Goal: Transaction & Acquisition: Book appointment/travel/reservation

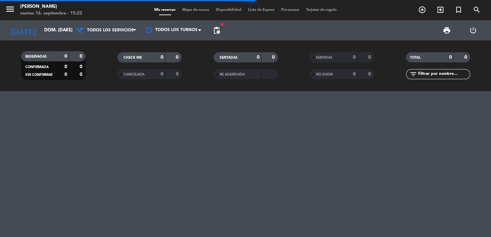
click at [217, 30] on span "pending_actions" at bounding box center [217, 30] width 8 height 8
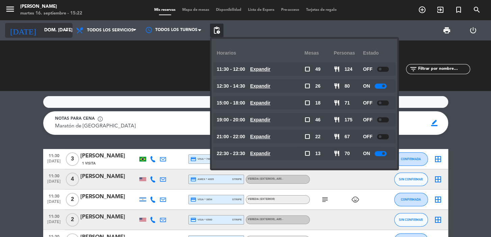
click at [44, 33] on input "dom. [DATE]" at bounding box center [71, 30] width 60 height 12
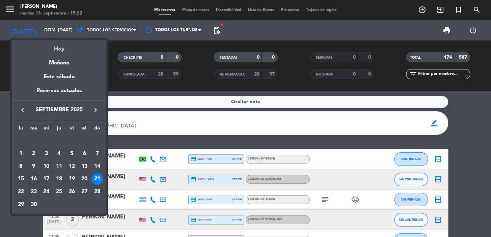
click at [57, 46] on div "Hoy" at bounding box center [59, 47] width 95 height 14
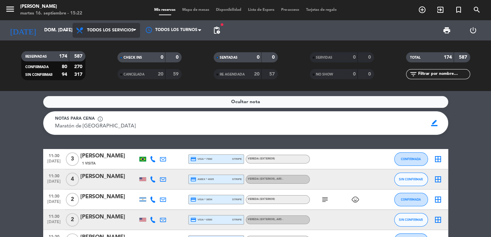
type input "[DATE] sep."
click at [97, 33] on span "Todos los servicios" at bounding box center [107, 30] width 68 height 15
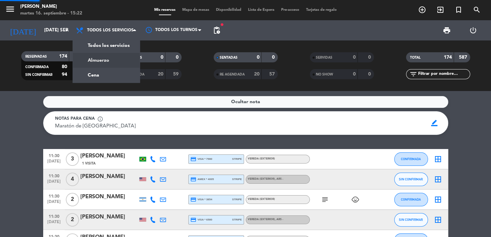
click at [103, 77] on div "menu [PERSON_NAME] 16. septiembre - 15:22 Mis reservas Mapa de mesas Disponibil…" at bounding box center [245, 45] width 491 height 91
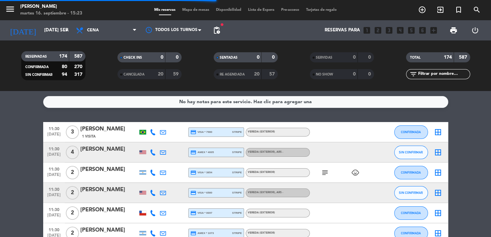
click at [216, 35] on span "pending_actions" at bounding box center [217, 31] width 14 height 14
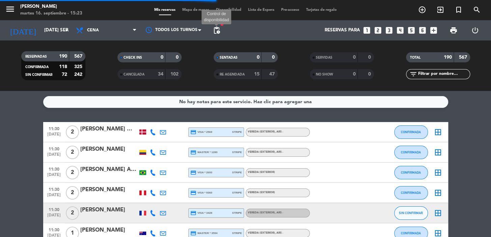
click at [217, 30] on span "pending_actions" at bounding box center [217, 30] width 8 height 8
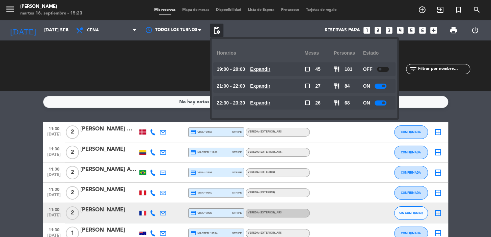
click at [268, 104] on u "Expandir" at bounding box center [260, 102] width 20 height 5
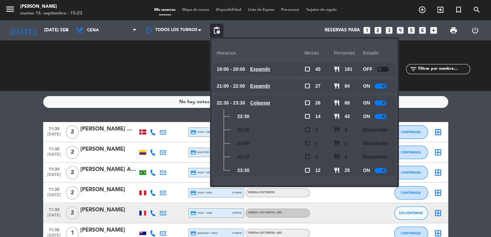
click at [378, 29] on icon "looks_two" at bounding box center [378, 30] width 9 height 9
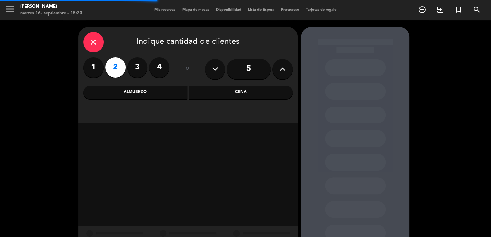
click at [227, 92] on div "Cena" at bounding box center [241, 93] width 104 height 14
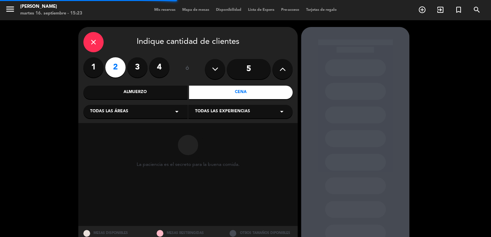
click at [155, 110] on div "Todas las áreas arrow_drop_down" at bounding box center [135, 112] width 104 height 14
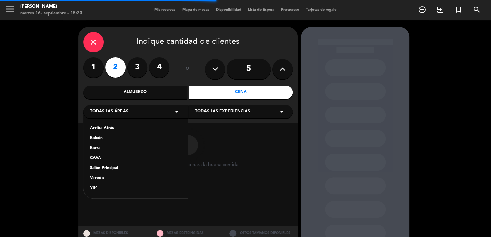
click at [119, 167] on div "Salón Principal" at bounding box center [135, 168] width 91 height 7
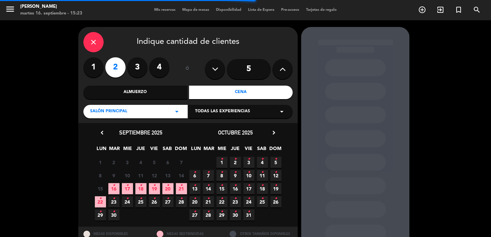
click at [218, 114] on span "Todas las experiencias" at bounding box center [222, 111] width 55 height 7
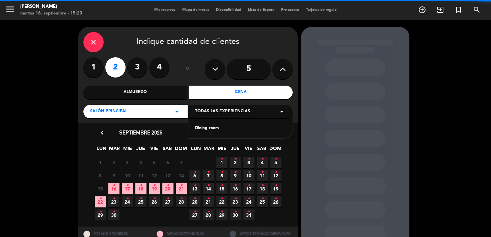
click at [213, 131] on div "Dining room" at bounding box center [240, 128] width 91 height 7
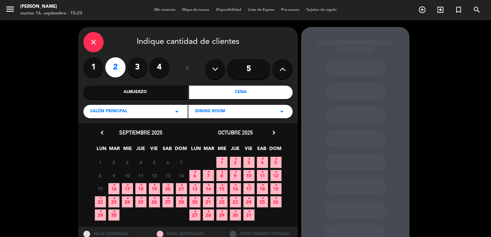
drag, startPoint x: 176, startPoint y: 115, endPoint x: 174, endPoint y: 118, distance: 3.5
click at [176, 114] on icon "arrow_drop_down" at bounding box center [177, 112] width 8 height 8
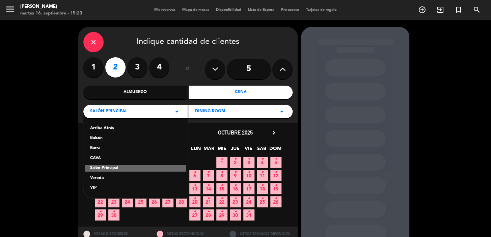
click at [99, 176] on div "Vereda" at bounding box center [135, 178] width 91 height 7
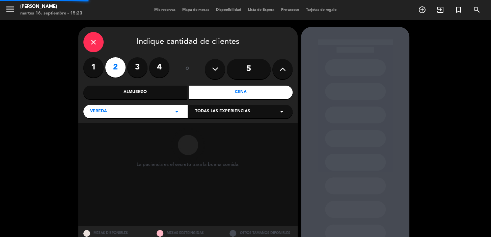
click at [230, 116] on div "Todas las experiencias arrow_drop_down" at bounding box center [240, 112] width 104 height 14
click at [231, 127] on div "Sidewalk (OUTDOORS)" at bounding box center [240, 128] width 91 height 7
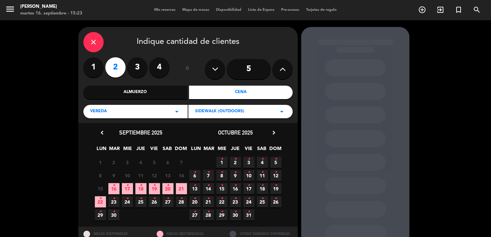
click at [130, 193] on span "17 •" at bounding box center [127, 188] width 11 height 11
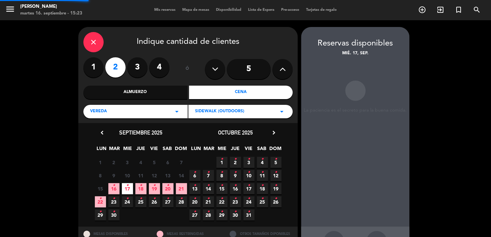
scroll to position [25, 0]
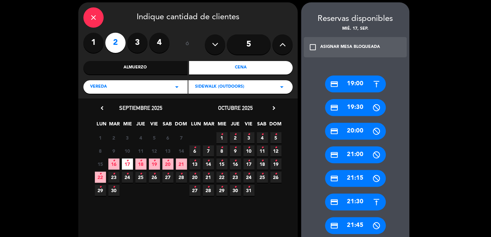
drag, startPoint x: 354, startPoint y: 201, endPoint x: 321, endPoint y: 178, distance: 40.3
click at [353, 200] on div "credit_card 21:30" at bounding box center [355, 202] width 61 height 17
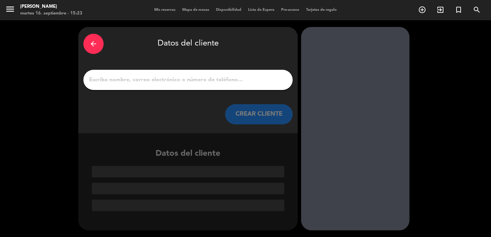
scroll to position [0, 0]
click at [142, 81] on input "1" at bounding box center [187, 79] width 199 height 9
paste input "Marina"
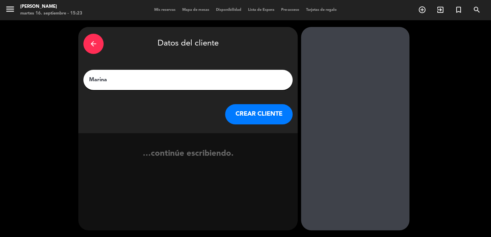
type input "Marina"
drag, startPoint x: 238, startPoint y: 125, endPoint x: 236, endPoint y: 122, distance: 3.5
click at [238, 124] on div "arrow_back Datos del cliente [PERSON_NAME] CLIENTE" at bounding box center [187, 80] width 219 height 106
click at [236, 119] on button "CREAR CLIENTE" at bounding box center [259, 114] width 68 height 20
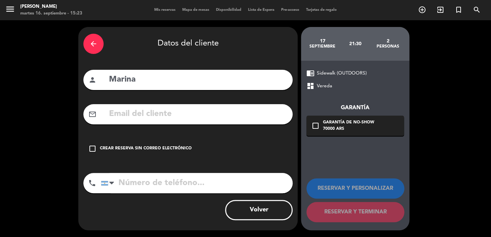
click at [175, 115] on input "text" at bounding box center [197, 114] width 179 height 14
paste input "[EMAIL_ADDRESS][DOMAIN_NAME]"
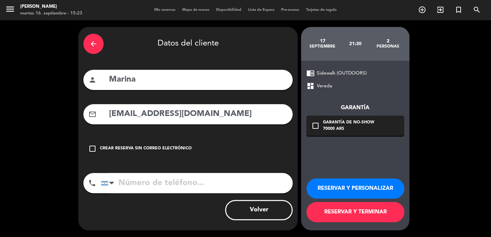
type input "[EMAIL_ADDRESS][DOMAIN_NAME]"
click at [177, 180] on input "tel" at bounding box center [197, 183] width 192 height 20
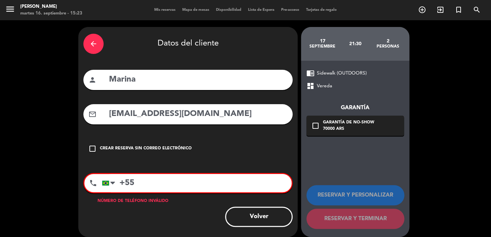
paste input "21994318411"
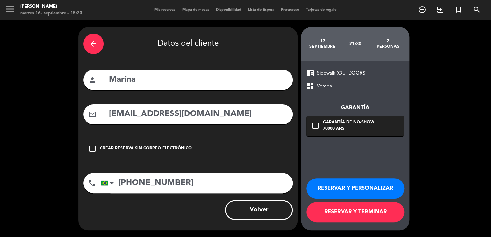
type input "[PHONE_NUMBER]"
click at [345, 132] on div "70000 ARS" at bounding box center [348, 129] width 51 height 7
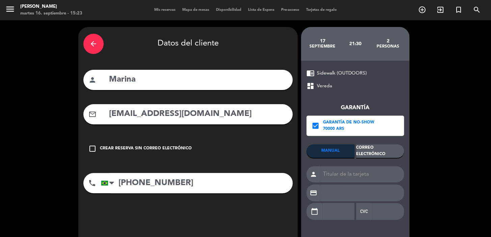
click at [362, 142] on div "Garantía check_box Garantía de no-show 70000 ARS MANUAL Correo Electrónico pers…" at bounding box center [356, 158] width 98 height 136
click at [365, 146] on div "Correo Electrónico" at bounding box center [380, 151] width 48 height 14
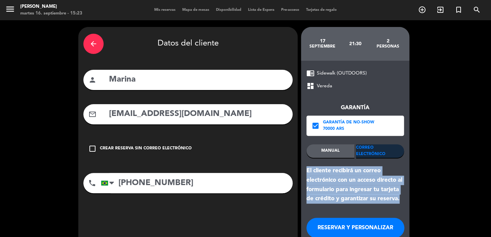
drag, startPoint x: 395, startPoint y: 199, endPoint x: 315, endPoint y: 201, distance: 80.4
click at [303, 169] on div "chrome_reader_mode Sidewalk (OUTDOORS) dashboard Vereda Garantía check_box Gara…" at bounding box center [355, 165] width 108 height 209
copy div "El cliente recibirá un correo electrónico con un acceso directo al formulario p…"
drag, startPoint x: 331, startPoint y: 220, endPoint x: 290, endPoint y: 191, distance: 50.0
click at [324, 215] on div "RESERVAR Y PERSONALIZAR RESERVAR Y TERMINAR" at bounding box center [356, 237] width 98 height 66
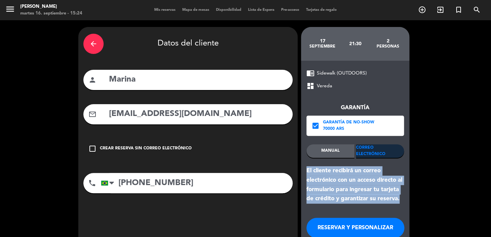
click at [377, 223] on button "RESERVAR Y PERSONALIZAR" at bounding box center [356, 228] width 98 height 20
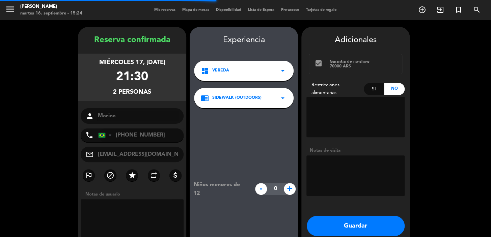
scroll to position [27, 0]
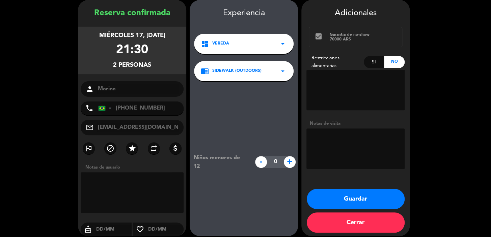
drag, startPoint x: 88, startPoint y: 29, endPoint x: 161, endPoint y: 62, distance: 80.4
click at [161, 62] on div "miércoles 17, [DATE] 21:30 2 personas" at bounding box center [132, 51] width 108 height 48
copy div "miércoles 17, [DATE] 21:30 2 personas"
drag, startPoint x: 335, startPoint y: 199, endPoint x: 107, endPoint y: 9, distance: 296.5
click at [335, 199] on button "Guardar" at bounding box center [356, 199] width 98 height 20
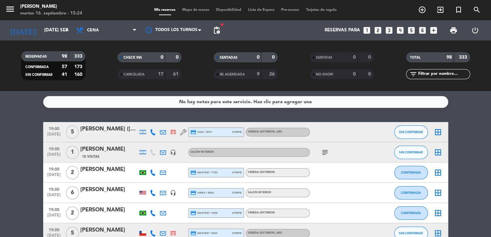
click at [376, 29] on icon "looks_two" at bounding box center [378, 30] width 9 height 9
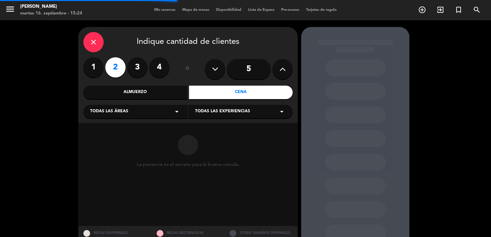
click at [148, 125] on div "La paciencia es el secreto para la buena comida." at bounding box center [187, 174] width 219 height 103
click at [147, 115] on div "Todas las áreas arrow_drop_down" at bounding box center [135, 112] width 104 height 14
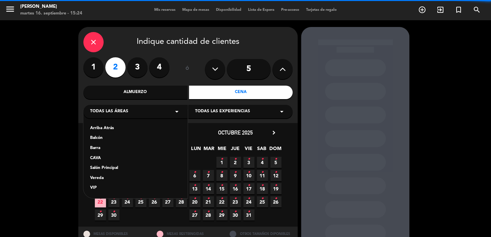
drag, startPoint x: 109, startPoint y: 162, endPoint x: 111, endPoint y: 170, distance: 8.4
click at [109, 164] on div "Arriba Atrás Balcón Barra CAVA Salón Principal Vereda VIP" at bounding box center [135, 154] width 104 height 88
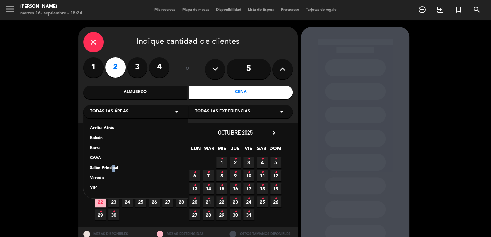
click at [111, 171] on div "Salón Principal" at bounding box center [135, 168] width 91 height 7
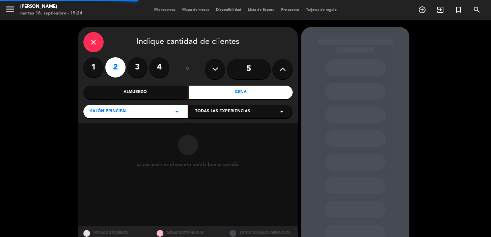
drag, startPoint x: 231, startPoint y: 104, endPoint x: 229, endPoint y: 111, distance: 7.5
click at [231, 104] on div "Salón Principal arrow_drop_down Todas las experiencias arrow_drop_down" at bounding box center [187, 111] width 209 height 15
click at [229, 111] on span "Todas las experiencias" at bounding box center [222, 111] width 55 height 7
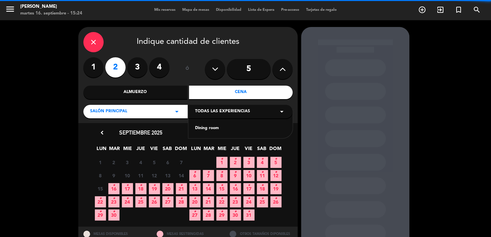
drag, startPoint x: 226, startPoint y: 113, endPoint x: 161, endPoint y: 108, distance: 65.0
click at [200, 130] on div "Dining room" at bounding box center [240, 128] width 91 height 7
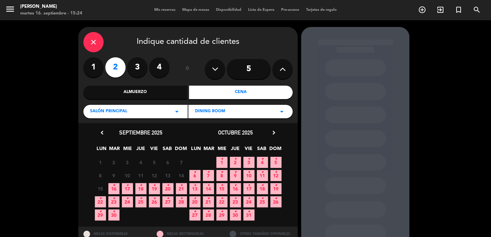
click at [275, 134] on icon "chevron_right" at bounding box center [273, 132] width 7 height 7
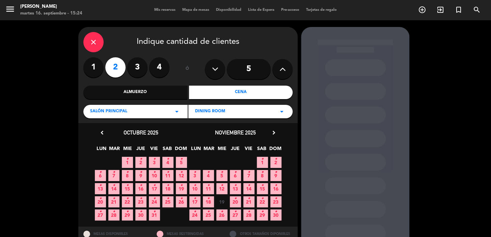
click at [275, 133] on icon "chevron_right" at bounding box center [273, 132] width 7 height 7
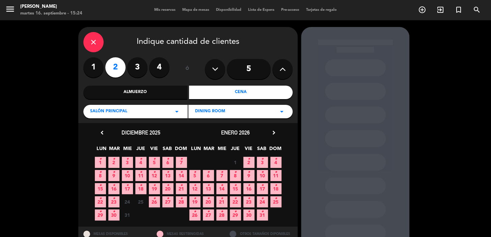
click at [225, 176] on span "7 •" at bounding box center [221, 175] width 11 height 11
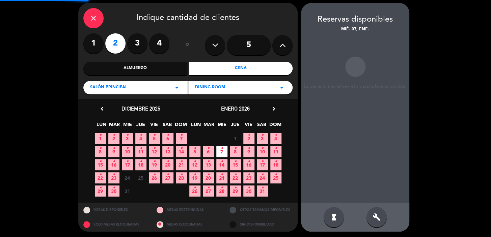
scroll to position [25, 0]
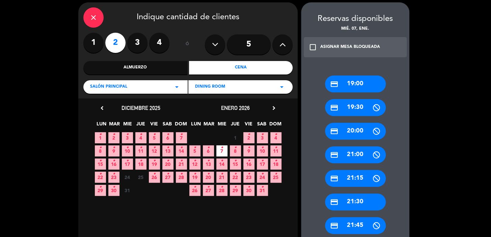
click at [361, 203] on div "credit_card 21:30" at bounding box center [355, 202] width 61 height 17
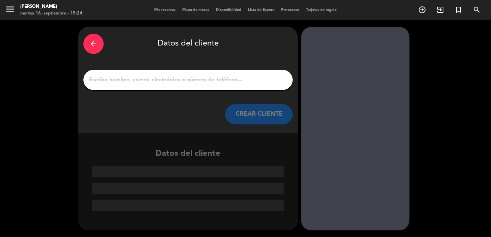
scroll to position [0, 0]
click at [194, 77] on input "1" at bounding box center [187, 79] width 199 height 9
paste input "[PERSON_NAME]"
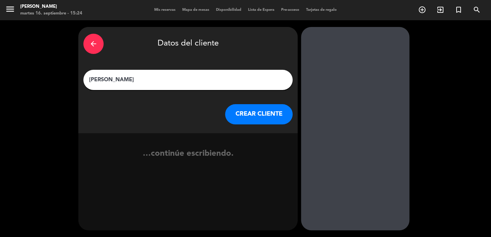
type input "[PERSON_NAME]"
drag, startPoint x: 257, startPoint y: 117, endPoint x: 103, endPoint y: 2, distance: 192.6
click at [254, 115] on button "CREAR CLIENTE" at bounding box center [259, 114] width 68 height 20
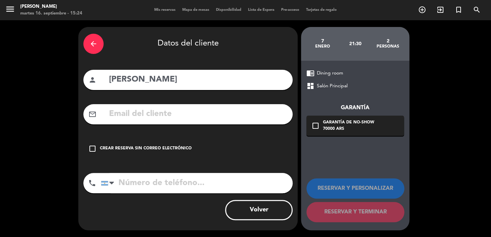
click at [156, 120] on input "text" at bounding box center [197, 114] width 179 height 14
paste input "[EMAIL_ADDRESS][DOMAIN_NAME]"
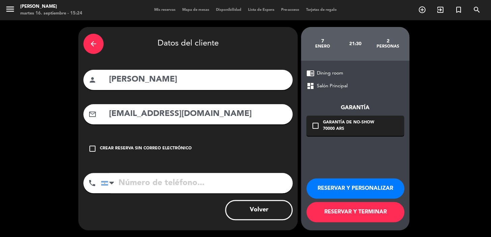
type input "[EMAIL_ADDRESS][DOMAIN_NAME]"
click at [239, 181] on input "tel" at bounding box center [197, 183] width 192 height 20
paste input "[PHONE_NUMBER]"
type input "[PHONE_NUMBER]"
click at [337, 129] on div "70000 ARS" at bounding box center [348, 129] width 51 height 7
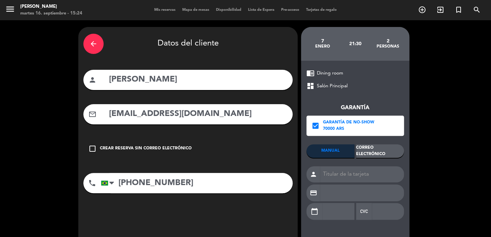
click at [386, 149] on div "Correo Electrónico" at bounding box center [380, 151] width 48 height 14
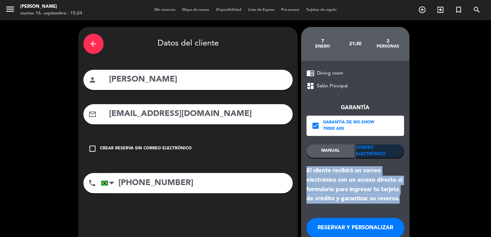
drag, startPoint x: 399, startPoint y: 200, endPoint x: 301, endPoint y: 174, distance: 101.4
click at [301, 174] on div "chrome_reader_mode Dining room dashboard Salón Principal Garantía check_box Gar…" at bounding box center [355, 165] width 108 height 209
copy div "El cliente recibirá un correo electrónico con un acceso directo al formulario p…"
drag, startPoint x: 353, startPoint y: 230, endPoint x: 158, endPoint y: 77, distance: 247.2
click at [352, 230] on button "RESERVAR Y PERSONALIZAR" at bounding box center [356, 228] width 98 height 20
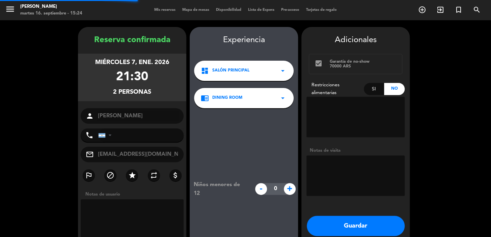
type input "[PHONE_NUMBER]"
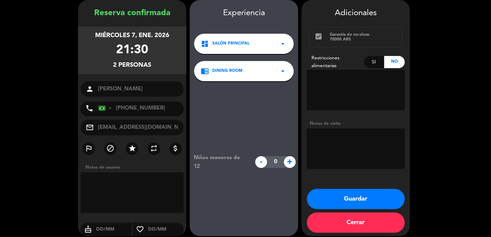
drag, startPoint x: 90, startPoint y: 35, endPoint x: 168, endPoint y: 78, distance: 88.2
click at [162, 70] on div "miércoles 7, ene. 2026 21:30 2 personas" at bounding box center [132, 51] width 108 height 48
copy div "miércoles 7, ene. 2026 21:30 2 personas"
click at [326, 201] on button "Guardar" at bounding box center [356, 199] width 98 height 20
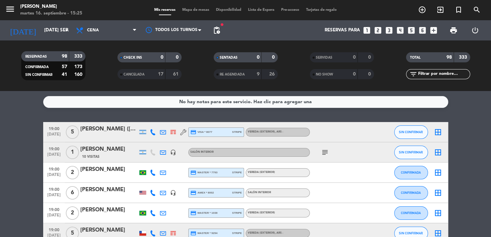
click at [434, 73] on input "text" at bounding box center [444, 74] width 52 height 7
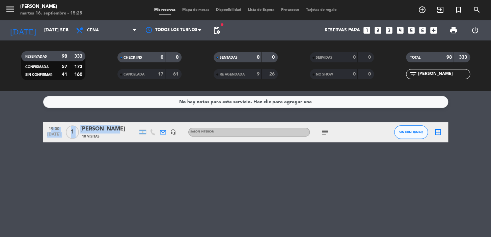
drag, startPoint x: 47, startPoint y: 127, endPoint x: 161, endPoint y: 142, distance: 114.4
click at [117, 133] on div "19:00 [DATE] 1 [PERSON_NAME] 10 Visitas headset_mic Salón interior subject SIN …" at bounding box center [245, 132] width 405 height 20
copy div "19:00 [DATE] 1 [PERSON_NAME]"
click at [324, 136] on icon "subject" at bounding box center [325, 132] width 8 height 8
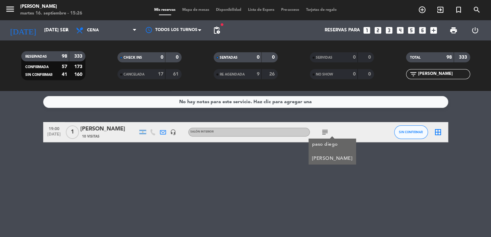
click at [97, 130] on div "[PERSON_NAME]" at bounding box center [108, 129] width 57 height 9
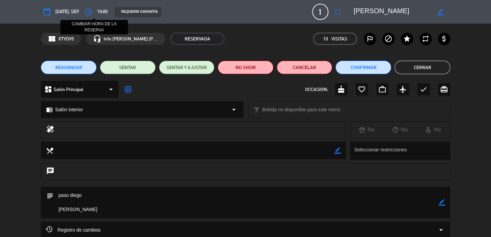
click at [93, 9] on icon "access_time" at bounding box center [89, 12] width 8 height 8
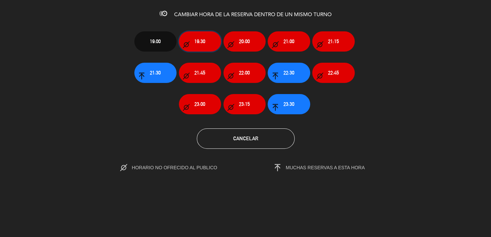
click at [189, 37] on button "19:30" at bounding box center [200, 41] width 42 height 20
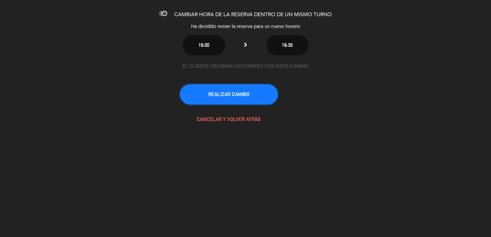
drag, startPoint x: 217, startPoint y: 97, endPoint x: 206, endPoint y: 94, distance: 12.0
click at [217, 97] on button "REALIZAR CAMBIO" at bounding box center [229, 94] width 98 height 20
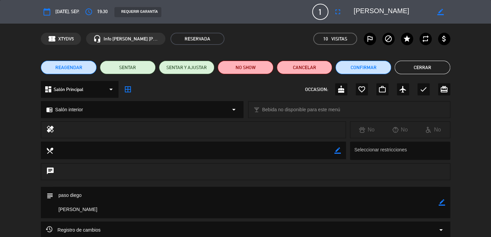
click at [441, 65] on button "Cerrar" at bounding box center [423, 68] width 56 height 14
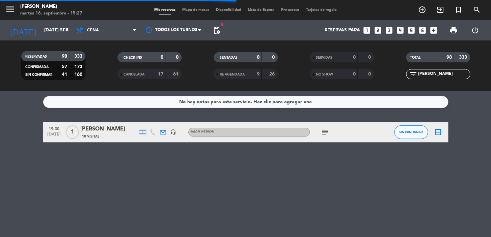
drag, startPoint x: 45, startPoint y: 126, endPoint x: 126, endPoint y: 129, distance: 81.1
drag, startPoint x: 15, startPoint y: 141, endPoint x: 50, endPoint y: 135, distance: 36.4
click at [15, 140] on bookings-row "19:30 [DATE] 1 [PERSON_NAME] 10 Visitas headset_mic Salón interior subject SIN …" at bounding box center [245, 132] width 491 height 20
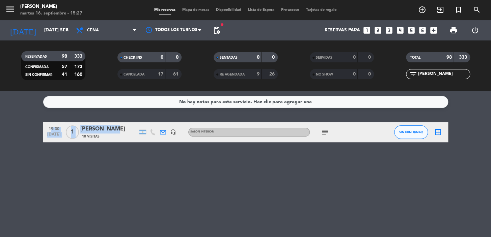
drag, startPoint x: 44, startPoint y: 128, endPoint x: 121, endPoint y: 127, distance: 76.6
click at [118, 127] on div "19:30 [DATE] 1 [PERSON_NAME] 10 Visitas headset_mic Salón interior subject SIN …" at bounding box center [245, 132] width 405 height 20
copy div "19:30 [DATE] 1 [PERSON_NAME]"
drag, startPoint x: 443, startPoint y: 76, endPoint x: 331, endPoint y: 72, distance: 112.5
click at [333, 72] on div "RESERVADAS 98 333 CONFIRMADA 57 173 SIN CONFIRMAR 41 160 CHECK INS 0 0 CANCELAD…" at bounding box center [245, 65] width 491 height 37
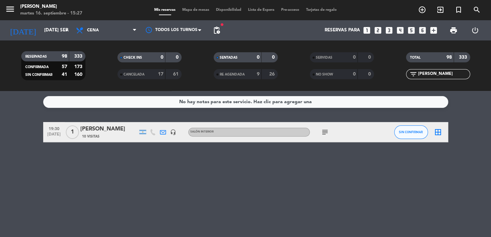
paste input "[PERSON_NAME]"
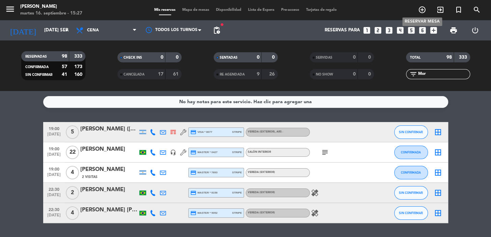
type input "Mo"
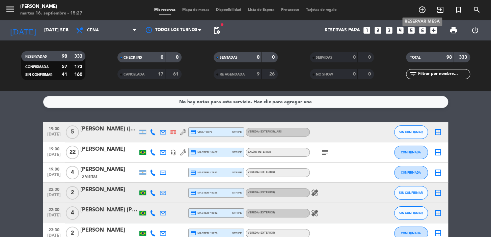
click at [422, 9] on icon "add_circle_outline" at bounding box center [422, 10] width 8 height 8
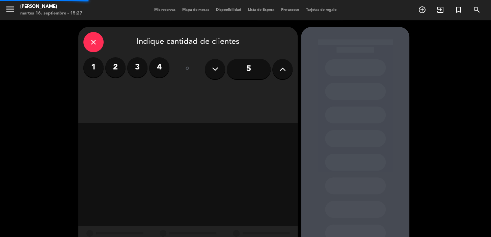
click at [111, 69] on label "2" at bounding box center [115, 67] width 20 height 20
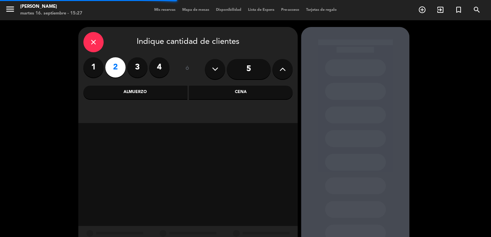
click at [231, 97] on div "Cena" at bounding box center [241, 93] width 104 height 14
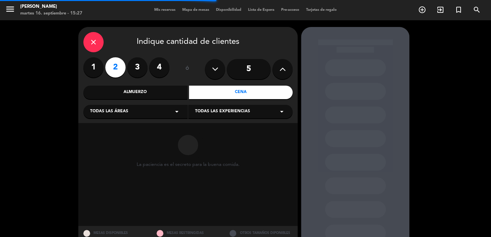
click at [142, 117] on div "Todas las áreas arrow_drop_down" at bounding box center [135, 112] width 104 height 14
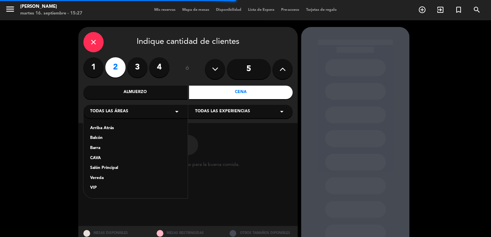
click at [118, 168] on div "Salón Principal" at bounding box center [135, 168] width 91 height 7
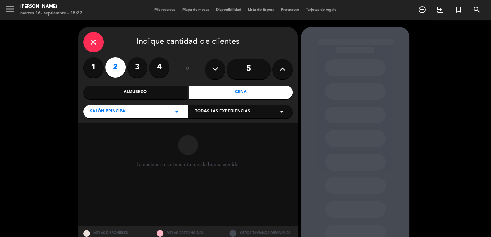
click at [221, 113] on span "Todas las experiencias" at bounding box center [222, 111] width 55 height 7
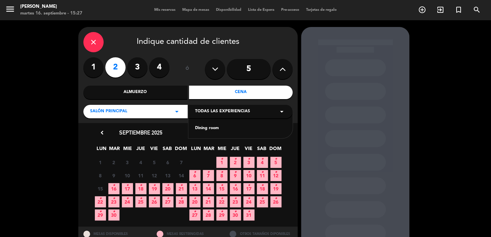
click at [213, 128] on div "Dining room" at bounding box center [240, 128] width 91 height 7
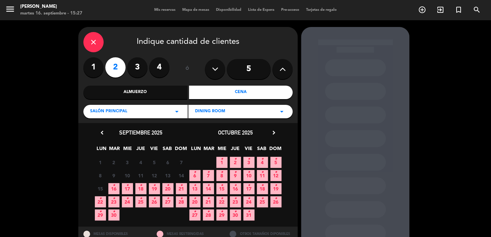
click at [111, 186] on span "16 •" at bounding box center [113, 188] width 11 height 11
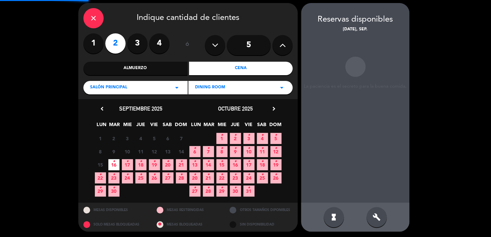
scroll to position [25, 0]
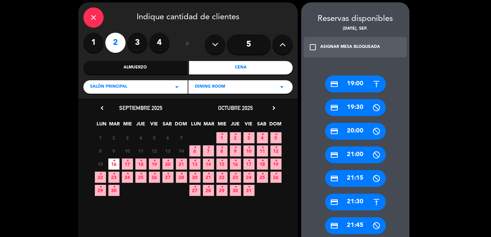
drag, startPoint x: 348, startPoint y: 81, endPoint x: 207, endPoint y: 74, distance: 141.3
click at [348, 81] on div "credit_card 19:00" at bounding box center [355, 84] width 61 height 17
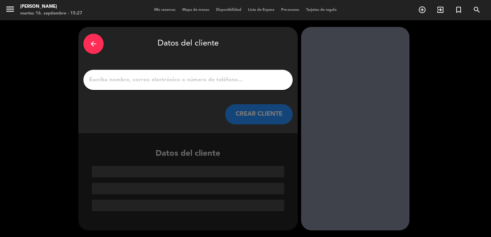
click at [205, 76] on input "1" at bounding box center [187, 79] width 199 height 9
paste input "[PERSON_NAME]"
type input "[PERSON_NAME]"
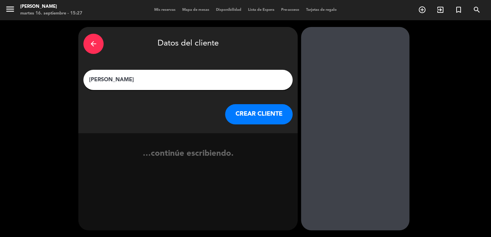
click at [244, 113] on button "CREAR CLIENTE" at bounding box center [259, 114] width 68 height 20
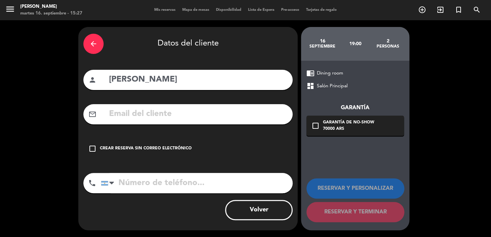
drag, startPoint x: 244, startPoint y: 113, endPoint x: 177, endPoint y: 152, distance: 77.4
click at [176, 142] on div "check_box_outline_blank Crear reserva sin correo electrónico" at bounding box center [187, 149] width 209 height 20
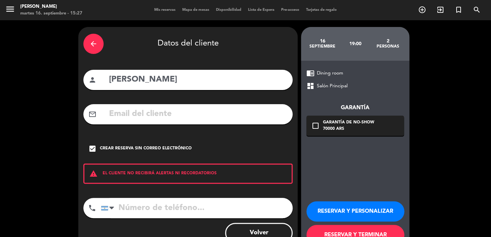
click at [359, 215] on button "RESERVAR Y PERSONALIZAR" at bounding box center [356, 212] width 98 height 20
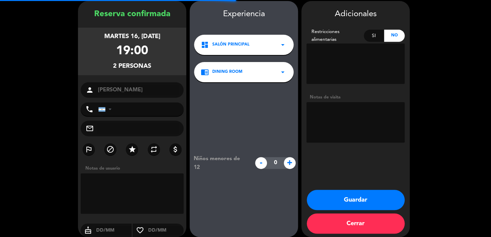
scroll to position [27, 0]
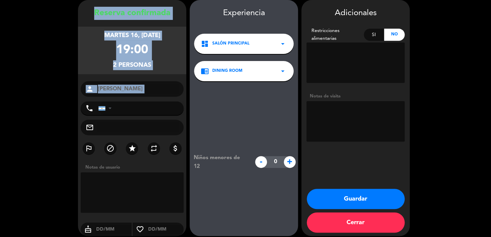
drag, startPoint x: 85, startPoint y: 8, endPoint x: 191, endPoint y: 106, distance: 144.6
click at [153, 100] on div "Reserva confirmada martes 16, [DATE] 19:00 2 personas person [PERSON_NAME] phon…" at bounding box center [132, 125] width 108 height 236
copy div "Reserva confirmada martes 16, [DATE] 19:00 2 personas person"
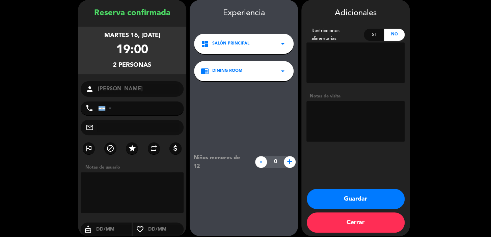
drag, startPoint x: 362, startPoint y: 136, endPoint x: 338, endPoint y: 110, distance: 34.9
click at [362, 135] on textarea at bounding box center [356, 121] width 98 height 41
click at [347, 121] on textarea at bounding box center [356, 121] width 98 height 41
type textarea "PASO DIEGO [PERSON_NAME]"
drag, startPoint x: 347, startPoint y: 196, endPoint x: 157, endPoint y: 48, distance: 241.1
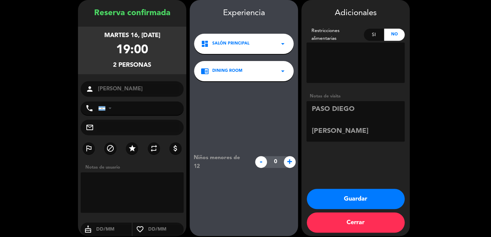
click at [346, 195] on button "Guardar" at bounding box center [356, 199] width 98 height 20
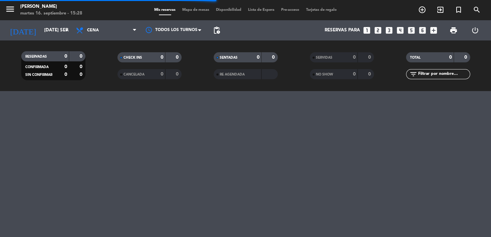
click at [377, 28] on icon "looks_two" at bounding box center [378, 30] width 9 height 9
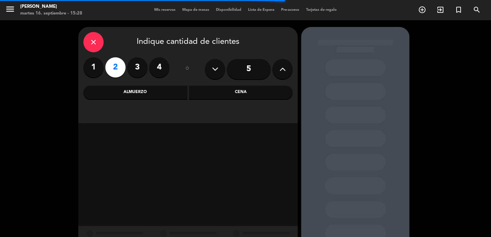
click at [120, 90] on div "Almuerzo" at bounding box center [135, 93] width 104 height 14
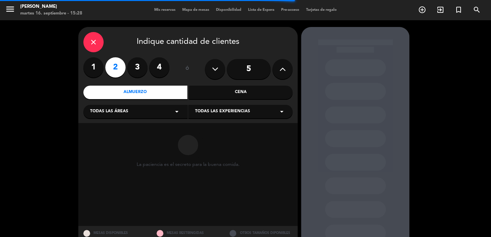
drag, startPoint x: 121, startPoint y: 99, endPoint x: 124, endPoint y: 114, distance: 15.6
click at [125, 109] on span "Todas las áreas" at bounding box center [109, 111] width 38 height 7
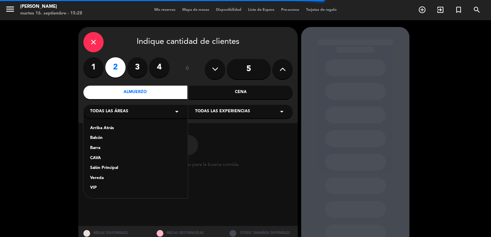
click at [120, 167] on div "Salón Principal" at bounding box center [135, 168] width 91 height 7
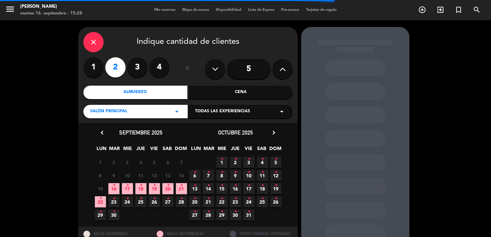
click at [229, 112] on span "Todas las experiencias" at bounding box center [222, 111] width 55 height 7
click at [219, 125] on div "Dining room" at bounding box center [240, 128] width 91 height 7
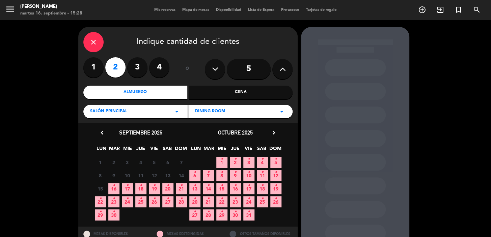
click at [155, 188] on icon "•" at bounding box center [154, 185] width 2 height 11
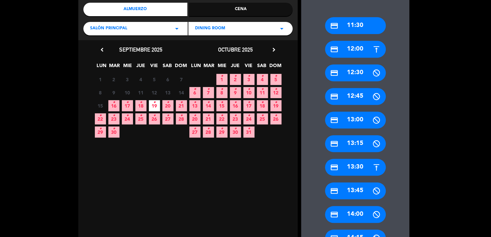
scroll to position [86, 0]
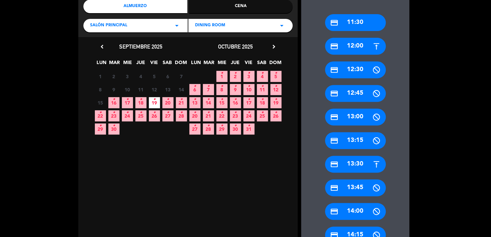
click at [358, 215] on div "credit_card 14:00" at bounding box center [355, 211] width 61 height 17
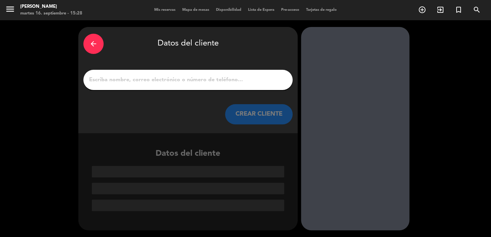
scroll to position [0, 0]
click at [155, 80] on input "1" at bounding box center [187, 79] width 199 height 9
paste input "[PERSON_NAME] [PERSON_NAME]"
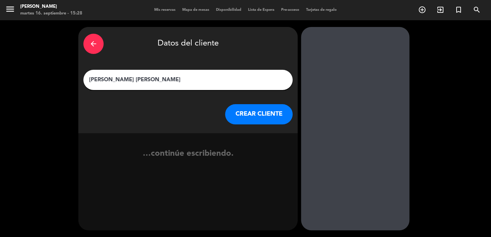
type input "[PERSON_NAME] [PERSON_NAME]"
click at [269, 116] on button "CREAR CLIENTE" at bounding box center [259, 114] width 68 height 20
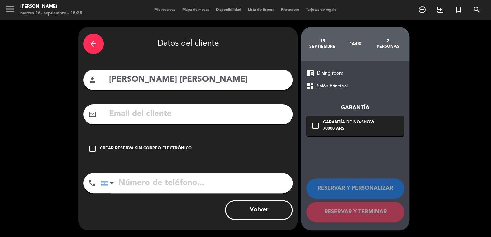
click at [176, 146] on div "Crear reserva sin correo electrónico" at bounding box center [146, 149] width 92 height 7
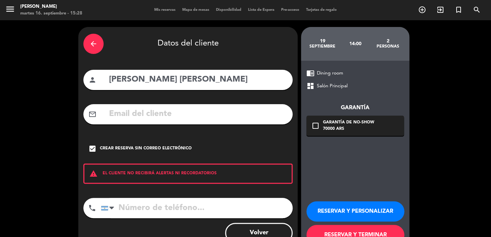
drag, startPoint x: 353, startPoint y: 208, endPoint x: 80, endPoint y: 19, distance: 332.0
click at [351, 207] on button "RESERVAR Y PERSONALIZAR" at bounding box center [356, 212] width 98 height 20
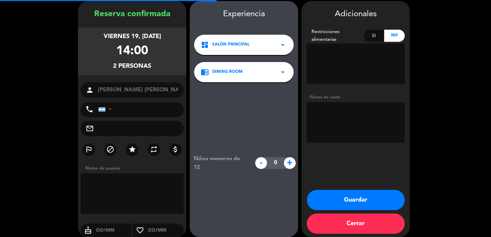
scroll to position [27, 0]
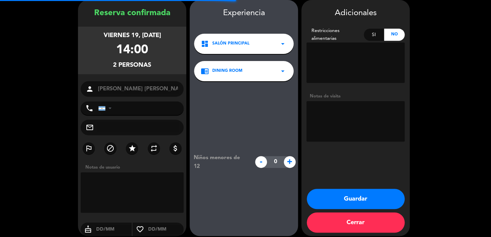
click at [344, 140] on textarea at bounding box center [356, 121] width 98 height 41
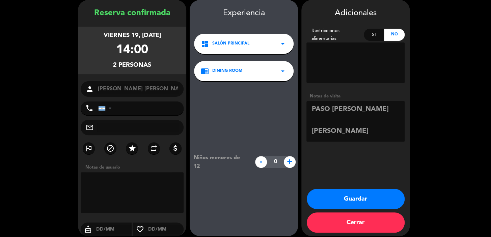
type textarea "PASO [PERSON_NAME] [PERSON_NAME]"
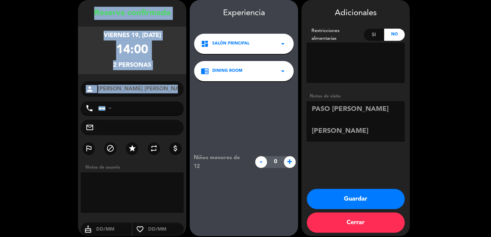
drag, startPoint x: 89, startPoint y: 9, endPoint x: 146, endPoint y: 101, distance: 108.5
click at [146, 101] on div "Reserva confirmada viernes 19, [DATE] 14:00 2 personas person [PERSON_NAME][GEO…" at bounding box center [132, 125] width 108 height 236
copy div "Reserva confirmada viernes 19, [DATE] 14:00 2 personas person"
click at [359, 199] on button "Guardar" at bounding box center [356, 199] width 98 height 20
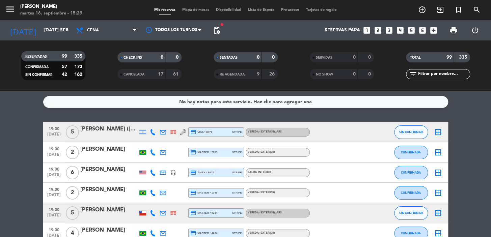
click at [381, 31] on icon "looks_two" at bounding box center [378, 30] width 9 height 9
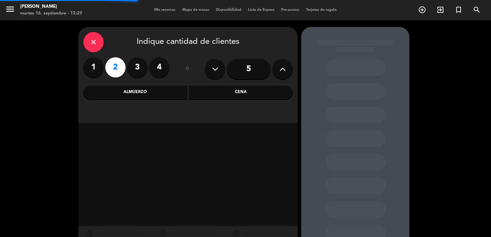
click at [218, 95] on div "Cena" at bounding box center [241, 93] width 104 height 14
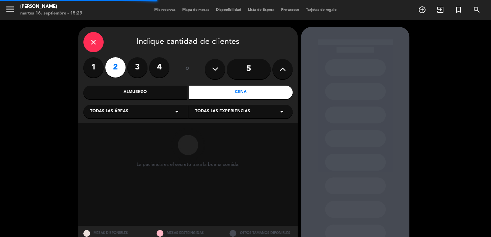
click at [165, 108] on div "Todas las áreas arrow_drop_down" at bounding box center [135, 112] width 104 height 14
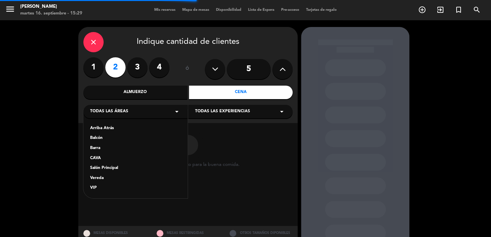
click at [117, 172] on div "Arriba Atrás Balcón Barra CAVA Salón Principal Vereda VIP" at bounding box center [135, 154] width 104 height 88
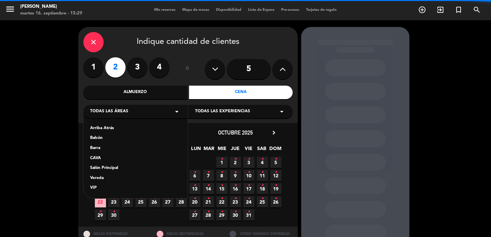
click at [128, 168] on div "Salón Principal" at bounding box center [135, 168] width 91 height 7
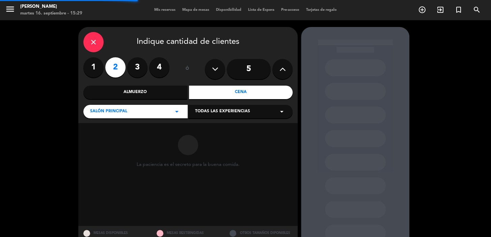
click at [217, 105] on div "Todas las experiencias arrow_drop_down" at bounding box center [240, 112] width 104 height 14
click at [218, 111] on span "Todas las experiencias" at bounding box center [222, 111] width 55 height 7
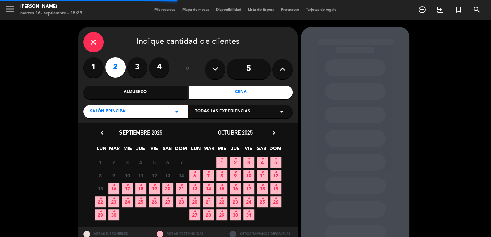
click at [208, 112] on span "Todas las experiencias" at bounding box center [222, 111] width 55 height 7
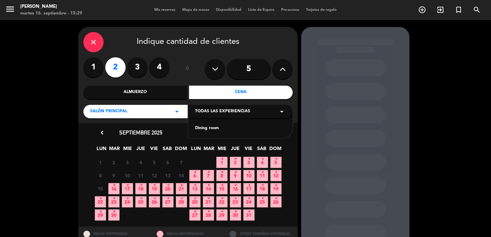
click at [202, 133] on div "Dining room" at bounding box center [240, 124] width 104 height 29
click at [201, 128] on div "Dining room" at bounding box center [240, 128] width 91 height 7
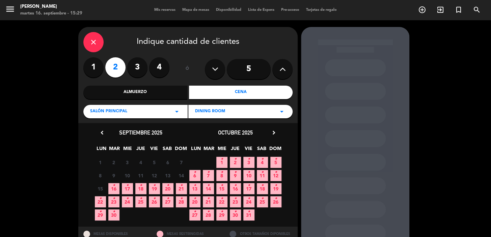
click at [103, 202] on span "22 •" at bounding box center [100, 201] width 11 height 11
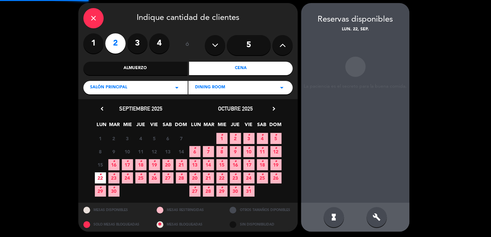
scroll to position [25, 0]
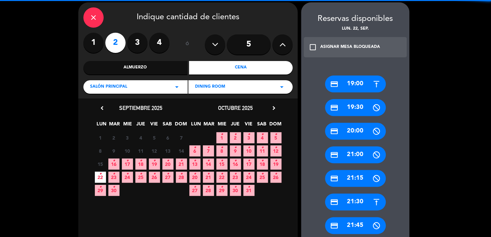
drag, startPoint x: 349, startPoint y: 83, endPoint x: 209, endPoint y: 64, distance: 141.7
click at [349, 83] on div "credit_card 19:00" at bounding box center [355, 84] width 61 height 17
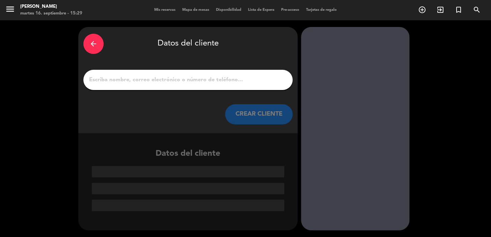
click at [193, 78] on input "1" at bounding box center [187, 79] width 199 height 9
paste input "Saito San"
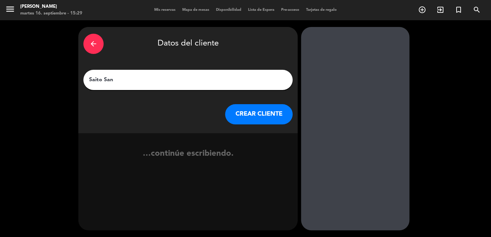
type input "Saito San"
drag, startPoint x: 259, startPoint y: 117, endPoint x: 103, endPoint y: 3, distance: 192.7
click at [255, 115] on button "CREAR CLIENTE" at bounding box center [259, 114] width 68 height 20
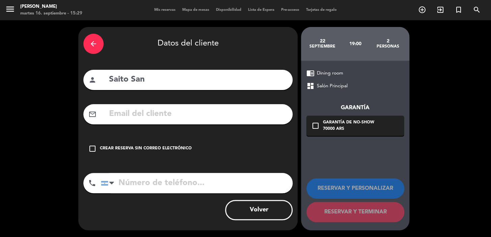
click at [156, 144] on div "check_box_outline_blank Crear reserva sin correo electrónico" at bounding box center [187, 149] width 209 height 20
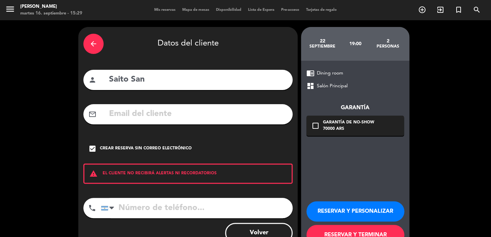
click at [355, 213] on button "RESERVAR Y PERSONALIZAR" at bounding box center [356, 212] width 98 height 20
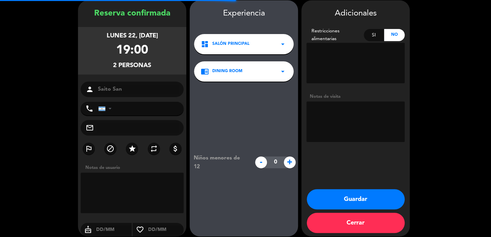
scroll to position [27, 0]
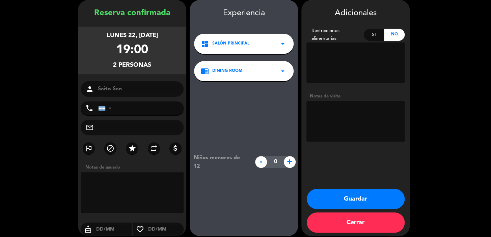
click at [350, 122] on textarea at bounding box center [356, 121] width 98 height 41
type textarea "SALON PASO DIEGO [PERSON_NAME]"
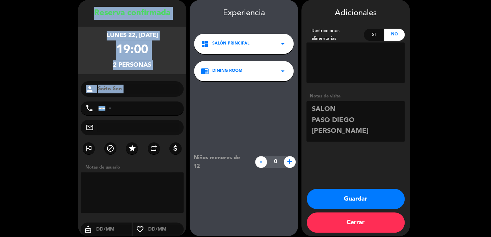
drag, startPoint x: 90, startPoint y: 4, endPoint x: 72, endPoint y: 39, distance: 39.4
click at [137, 101] on div "Reserva confirmada lunes 22, [DATE] 19:00 2 personas person [GEOGRAPHIC_DATA] S…" at bounding box center [132, 118] width 108 height 236
copy div "Reserva confirmada lunes 22, [DATE] 19:00 2 personas person"
click at [342, 198] on button "Guardar" at bounding box center [356, 199] width 98 height 20
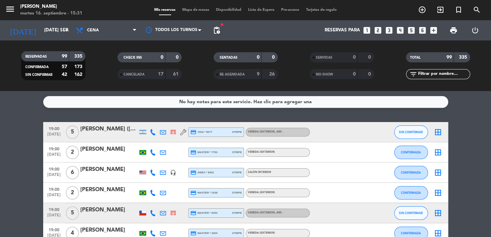
click at [378, 32] on icon "looks_two" at bounding box center [378, 30] width 9 height 9
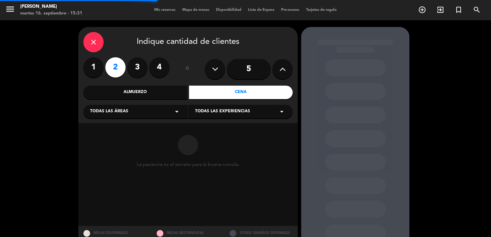
click at [165, 111] on div "Todas las áreas arrow_drop_down" at bounding box center [135, 112] width 104 height 14
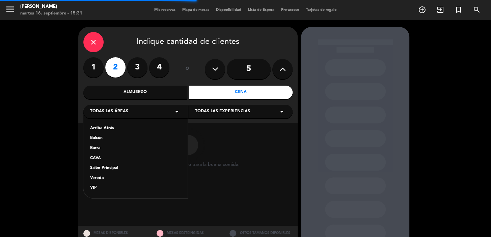
click at [124, 170] on div "Salón Principal" at bounding box center [135, 168] width 91 height 7
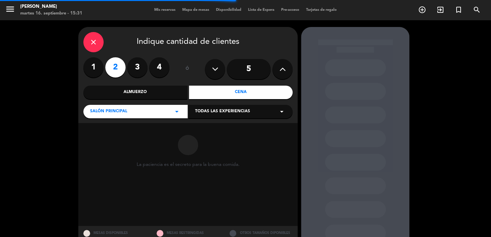
click at [234, 117] on div "Todas las experiencias arrow_drop_down" at bounding box center [240, 112] width 104 height 14
click at [214, 132] on div "Dining room" at bounding box center [240, 128] width 91 height 7
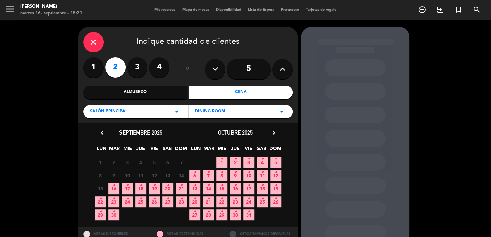
click at [263, 206] on span "25 •" at bounding box center [262, 201] width 11 height 11
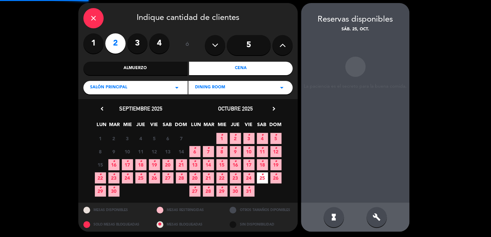
scroll to position [25, 0]
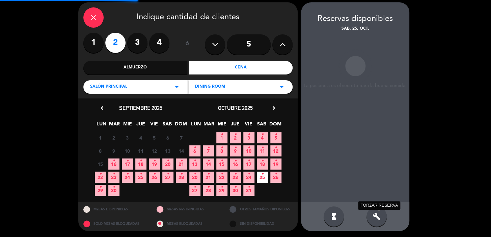
click at [383, 216] on div "build FORZAR RESERVA" at bounding box center [377, 217] width 20 height 20
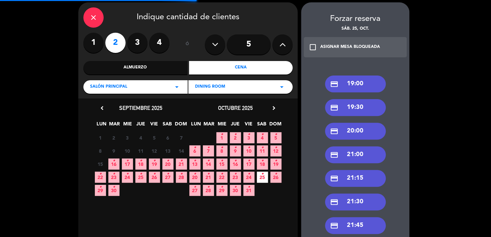
click at [351, 181] on div "credit_card 21:15" at bounding box center [355, 178] width 61 height 17
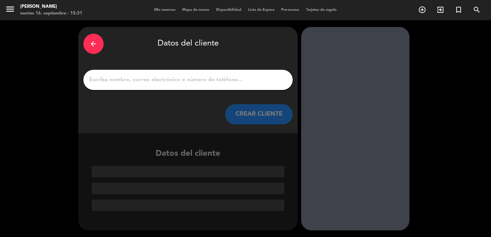
click at [209, 81] on input "1" at bounding box center [187, 79] width 199 height 9
paste input "[PERSON_NAME]"
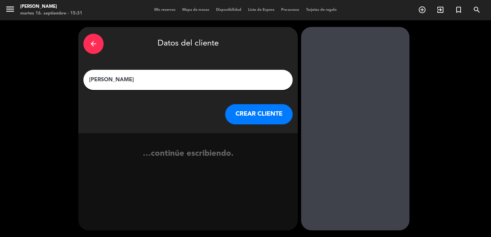
type input "[PERSON_NAME]"
click at [250, 111] on button "CREAR CLIENTE" at bounding box center [259, 114] width 68 height 20
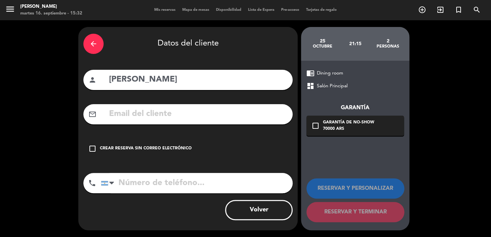
click at [86, 48] on div "arrow_back" at bounding box center [93, 44] width 20 height 20
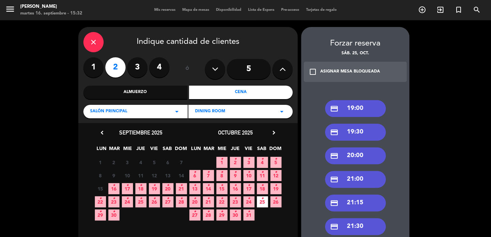
click at [92, 44] on icon "close" at bounding box center [93, 42] width 8 height 8
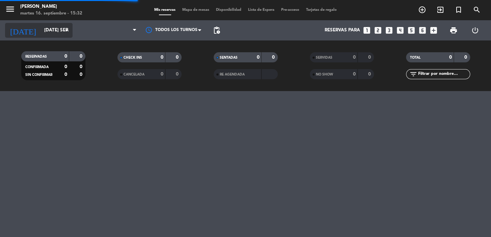
click at [42, 28] on input "[DATE] sep." at bounding box center [71, 30] width 60 height 12
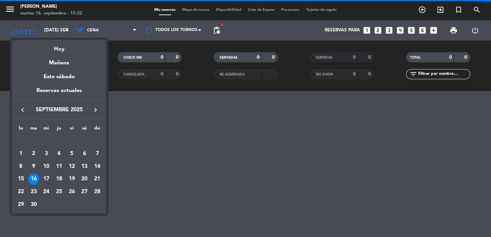
click at [95, 113] on icon "keyboard_arrow_right" at bounding box center [95, 110] width 8 height 8
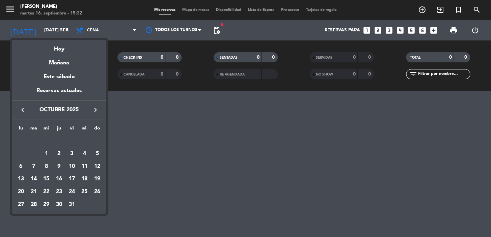
click at [83, 190] on div "25" at bounding box center [84, 191] width 11 height 11
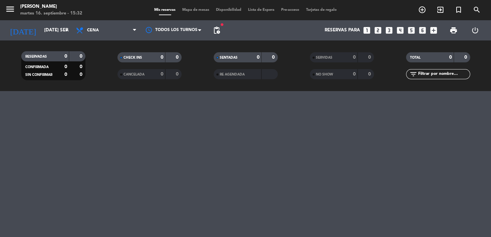
type input "sáb. [DATE]"
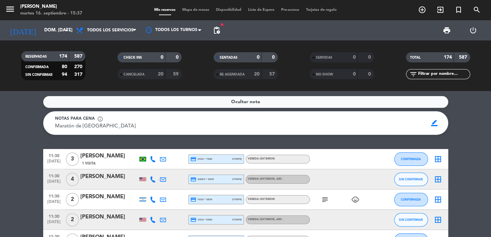
click at [213, 24] on span "pending_actions" at bounding box center [217, 31] width 14 height 14
click at [215, 25] on span "pending_actions" at bounding box center [217, 31] width 14 height 14
click at [216, 27] on span "pending_actions" at bounding box center [217, 30] width 8 height 8
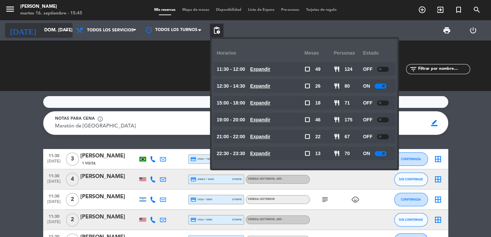
click at [41, 31] on input "dom. [DATE]" at bounding box center [71, 30] width 60 height 12
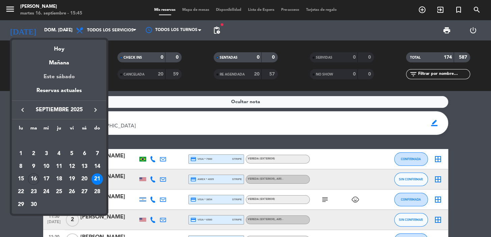
click at [59, 77] on div "Este sábado" at bounding box center [59, 77] width 95 height 19
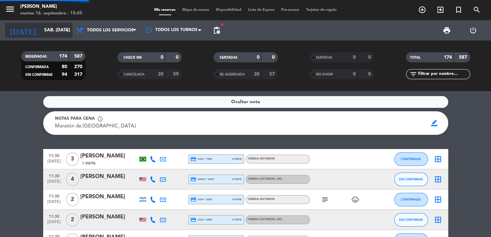
click at [47, 28] on input "sáb. 20 sep." at bounding box center [71, 30] width 60 height 12
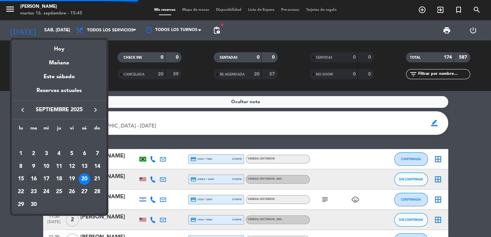
click at [62, 177] on div "18" at bounding box center [58, 179] width 11 height 11
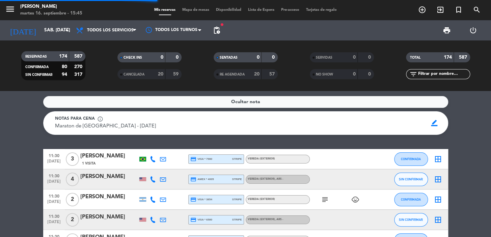
type input "jue. 18 sep."
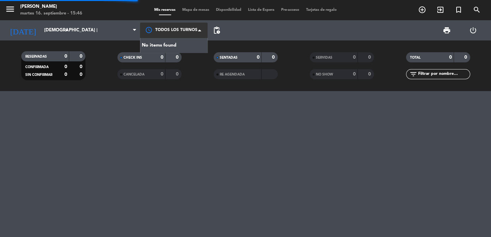
click at [196, 33] on div at bounding box center [174, 30] width 68 height 15
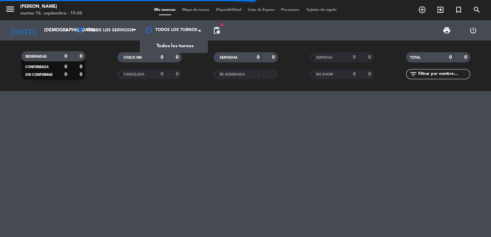
click at [218, 35] on span "pending_actions" at bounding box center [217, 31] width 14 height 14
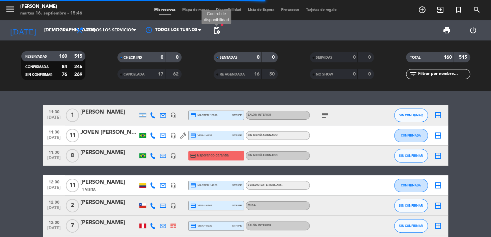
click at [218, 33] on span "pending_actions" at bounding box center [217, 30] width 8 height 8
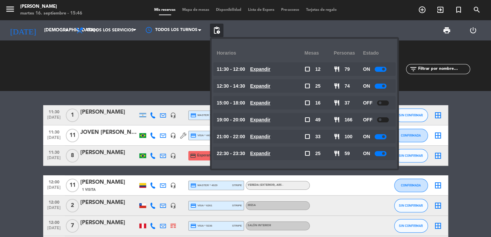
click at [269, 153] on u "Expandir" at bounding box center [260, 153] width 20 height 5
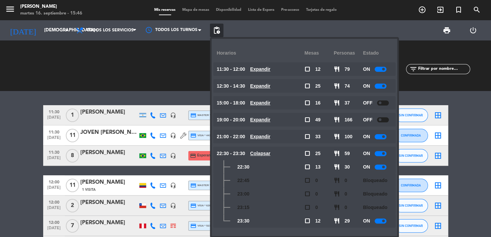
click at [383, 138] on div at bounding box center [381, 136] width 12 height 5
click at [477, 10] on icon "search" at bounding box center [477, 10] width 8 height 8
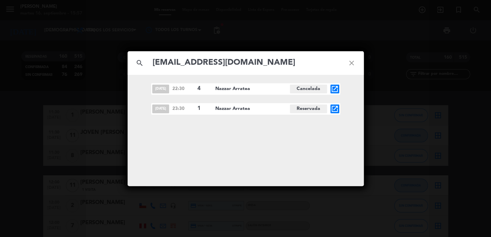
type input "Nazzararratea@gmail.com"
click at [63, 32] on div "search Nazzararratea@gmail.com close nov. 21 22:30 4 Nazzar Arratea Cancelada o…" at bounding box center [245, 118] width 491 height 237
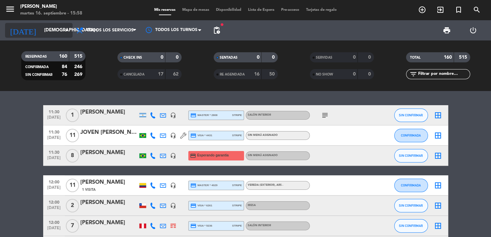
click at [41, 27] on input "jue. 18 sep." at bounding box center [71, 30] width 60 height 12
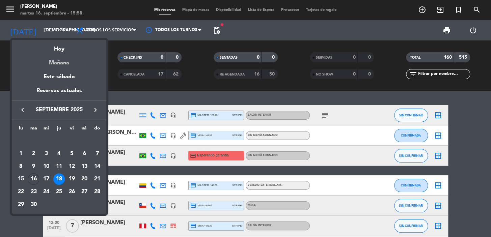
click at [60, 61] on div "Mañana" at bounding box center [59, 61] width 95 height 14
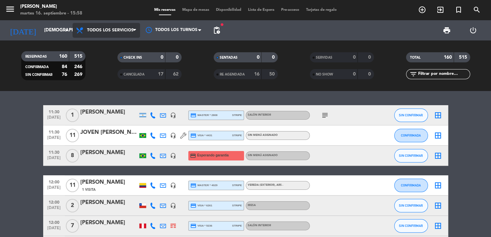
type input "mié. 17 sep."
click at [89, 31] on span "Todos los servicios" at bounding box center [110, 30] width 47 height 5
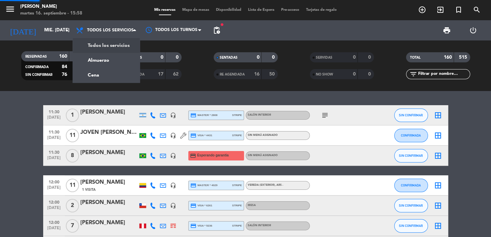
click at [105, 73] on div "menu Don Julio martes 16. septiembre - 15:58 Mis reservas Mapa de mesas Disponi…" at bounding box center [245, 45] width 491 height 91
